Goal: Information Seeking & Learning: Learn about a topic

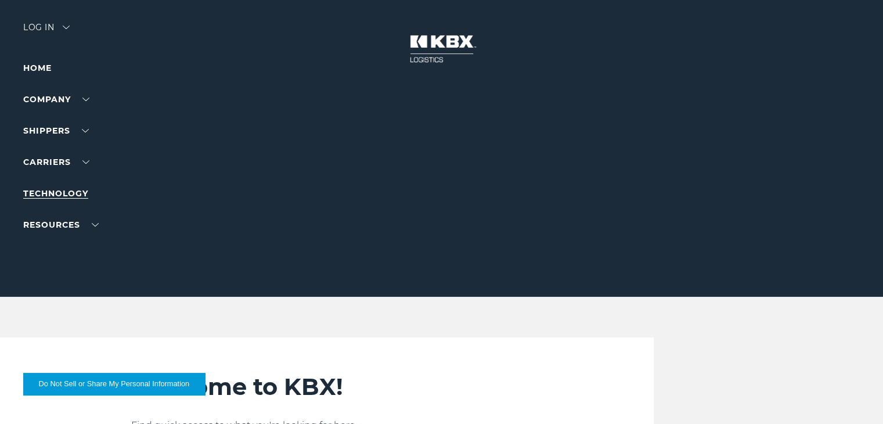
click at [71, 193] on link "Technology" at bounding box center [55, 193] width 65 height 10
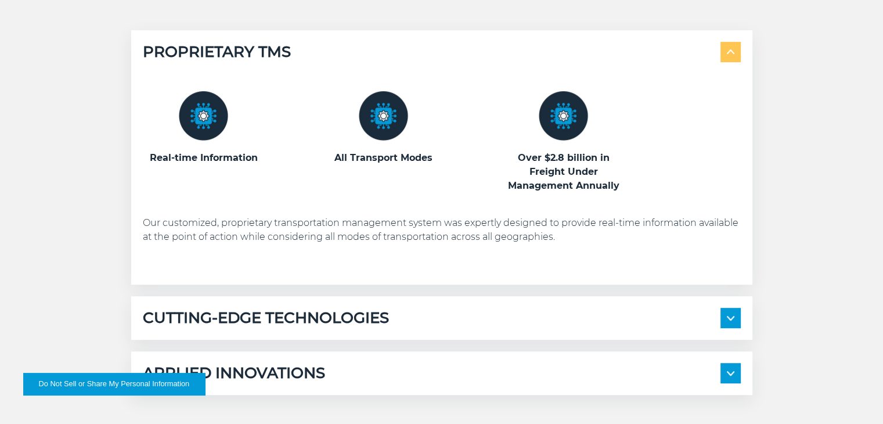
scroll to position [581, 0]
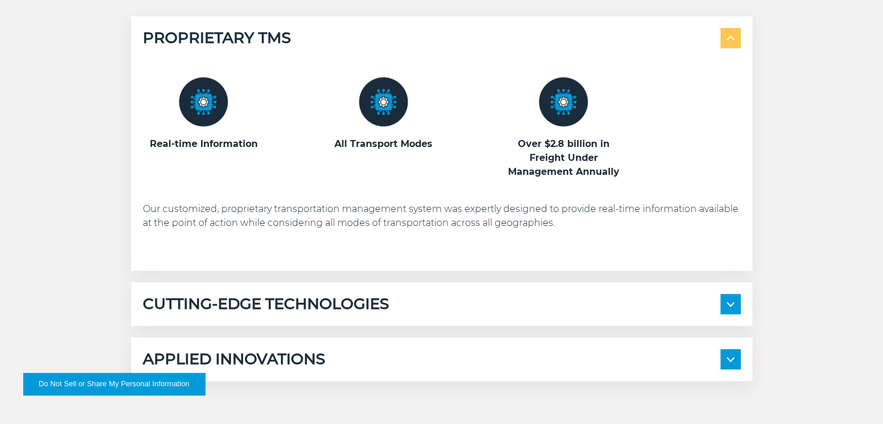
click at [388, 104] on img at bounding box center [383, 101] width 49 height 49
click at [358, 300] on h5 "CUTTING-EDGE TECHNOLOGIES" at bounding box center [266, 304] width 246 height 20
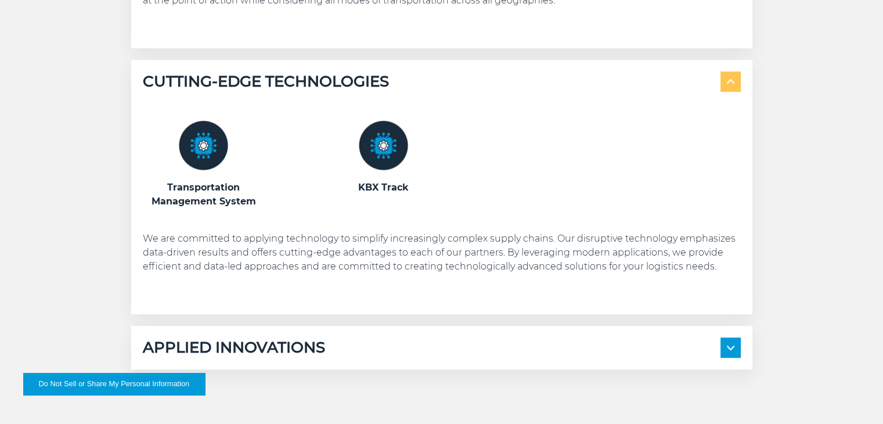
scroll to position [813, 0]
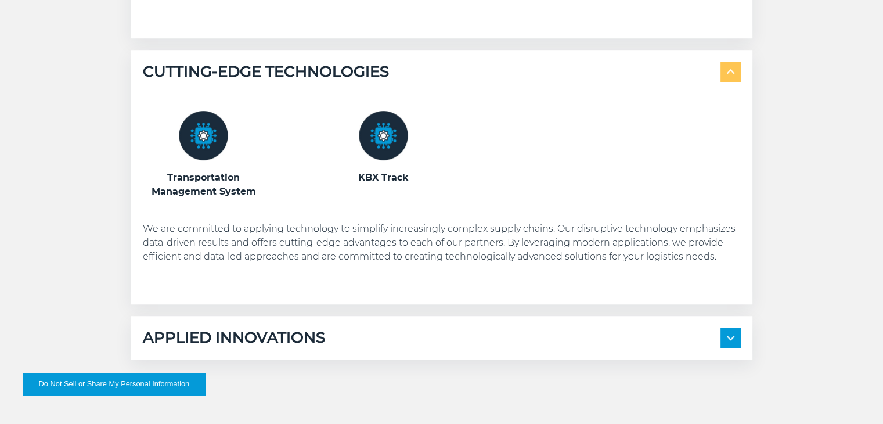
click at [209, 138] on img at bounding box center [203, 135] width 49 height 49
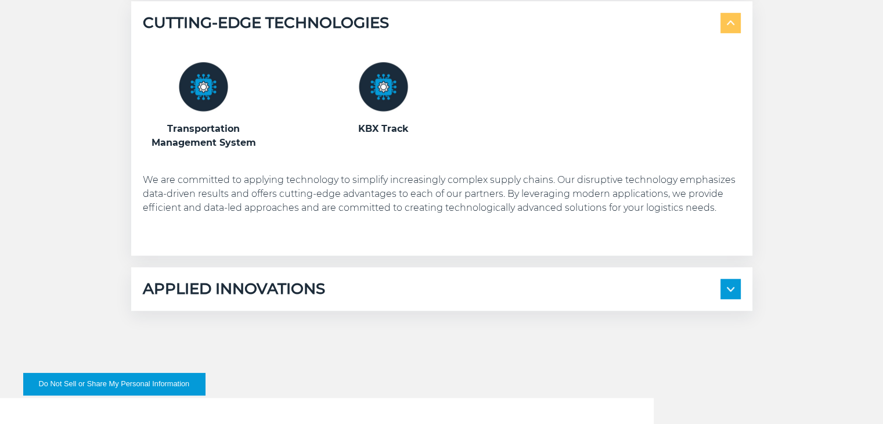
scroll to position [929, 0]
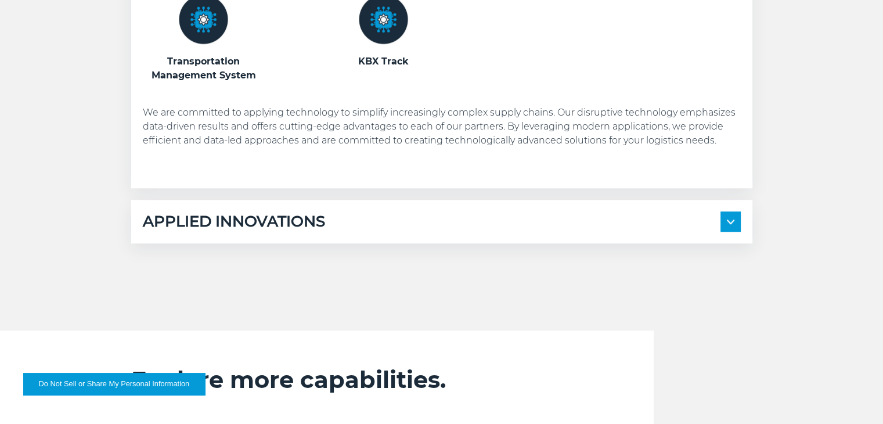
click at [300, 214] on h5 "APPLIED INNOVATIONS" at bounding box center [234, 221] width 182 height 20
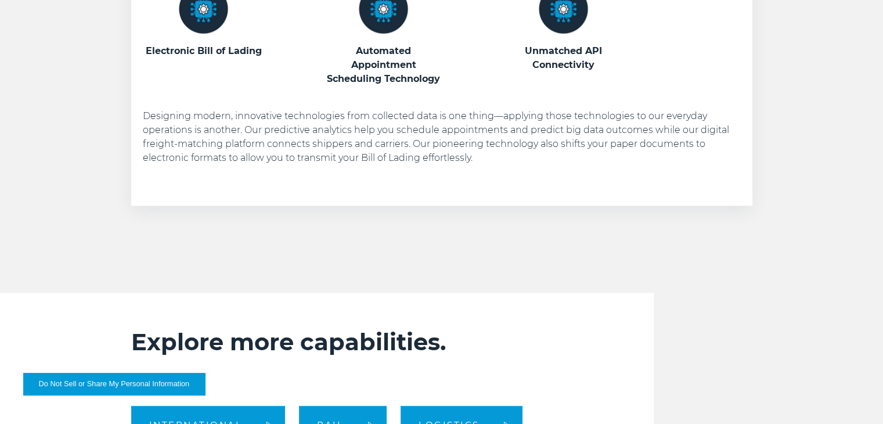
scroll to position [1393, 0]
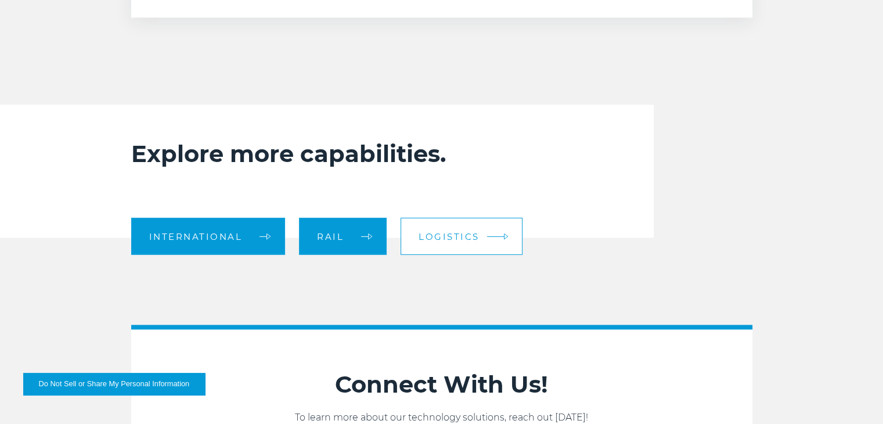
click at [448, 237] on span "Logistics" at bounding box center [449, 236] width 61 height 9
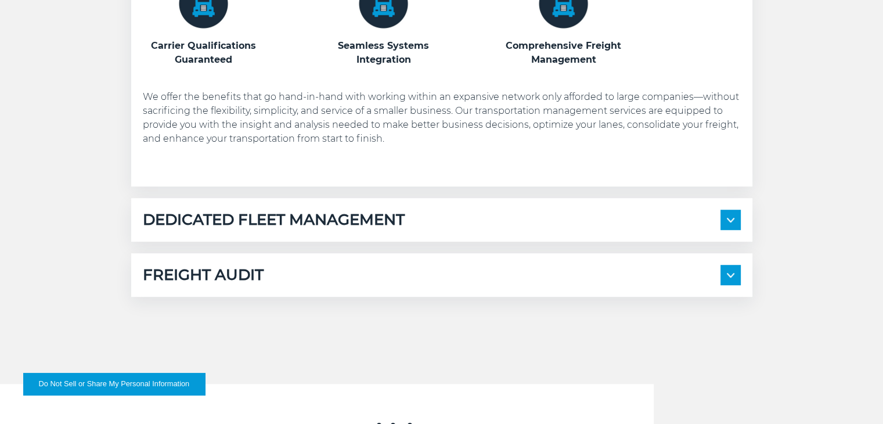
scroll to position [639, 0]
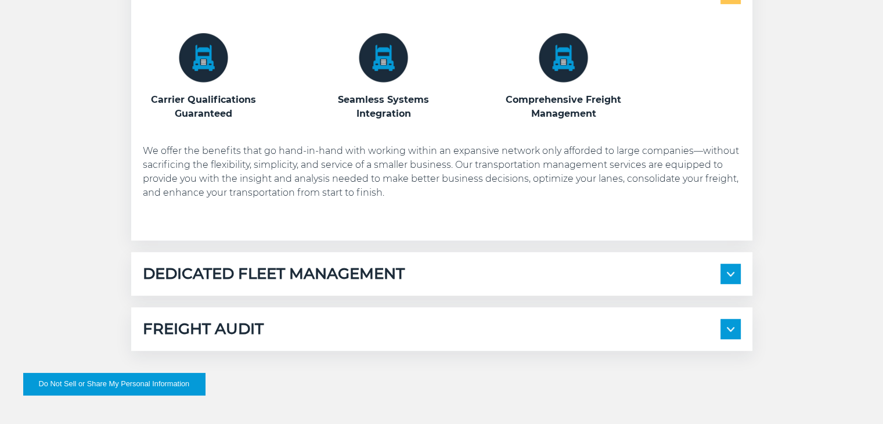
click at [213, 63] on img at bounding box center [203, 57] width 49 height 49
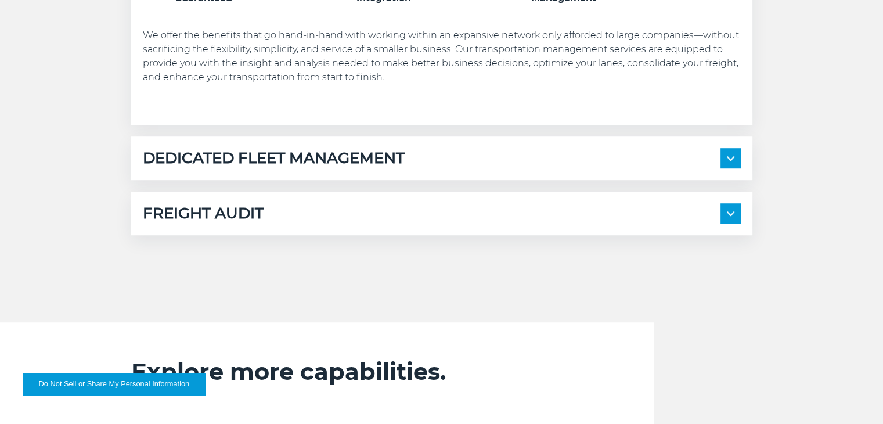
scroll to position [755, 0]
click at [332, 213] on div "FREIGHT AUDIT" at bounding box center [442, 213] width 598 height 20
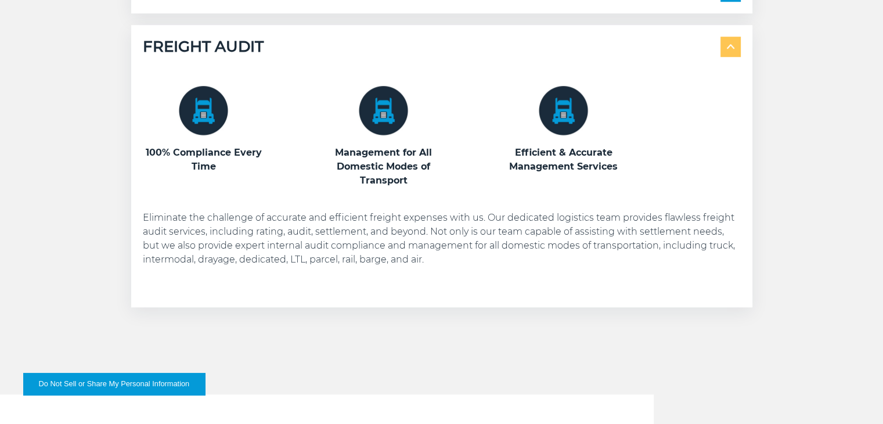
scroll to position [929, 0]
